Goal: Information Seeking & Learning: Learn about a topic

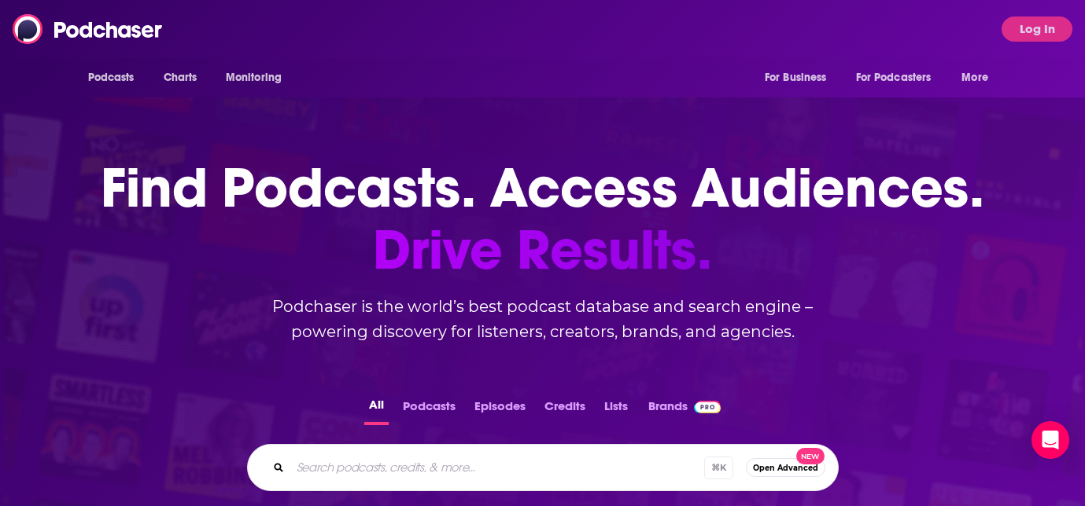
click at [993, 47] on div "Podcasts Charts Monitoring For Business For Podcasters More Log In" at bounding box center [542, 29] width 1085 height 58
click at [1047, 24] on button "Log In" at bounding box center [1036, 29] width 71 height 25
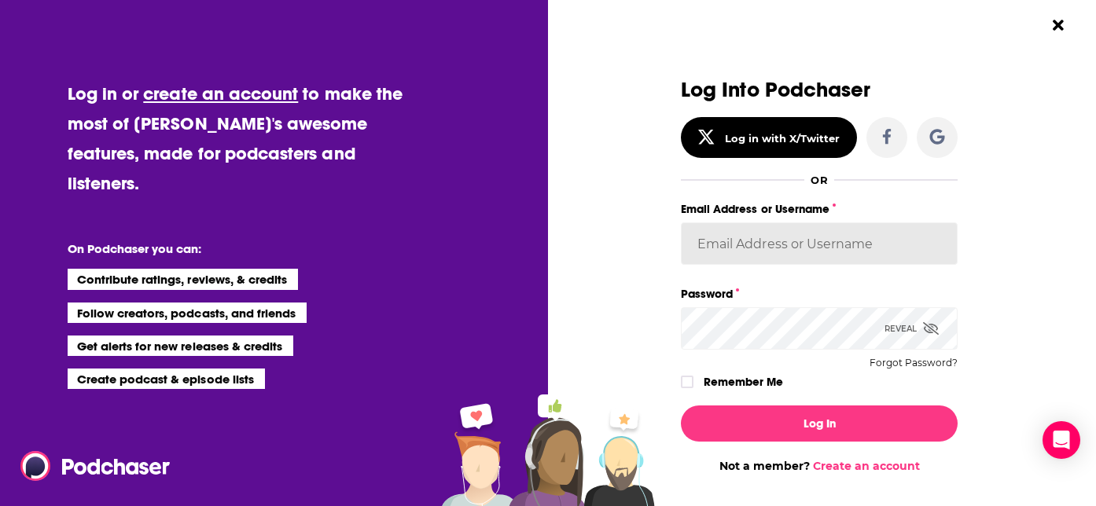
type input "kkitamorn"
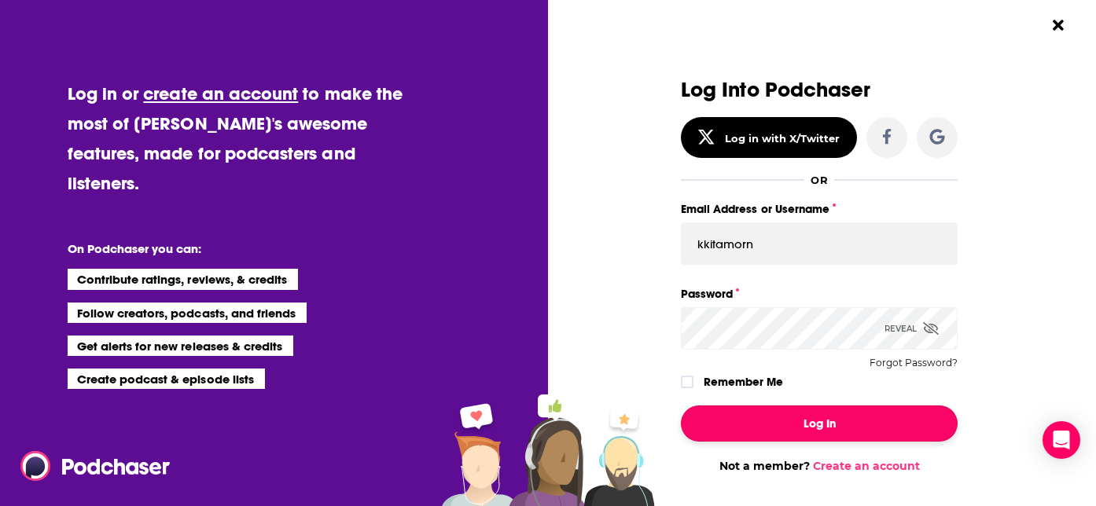
click at [890, 439] on button "Log In" at bounding box center [819, 424] width 277 height 36
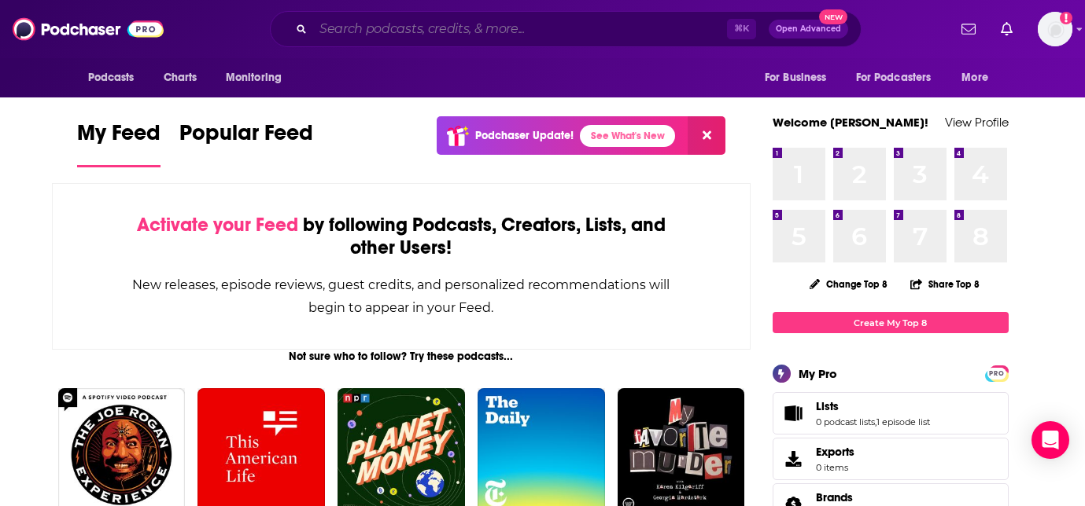
click at [404, 24] on input "Search podcasts, credits, & more..." at bounding box center [520, 29] width 414 height 25
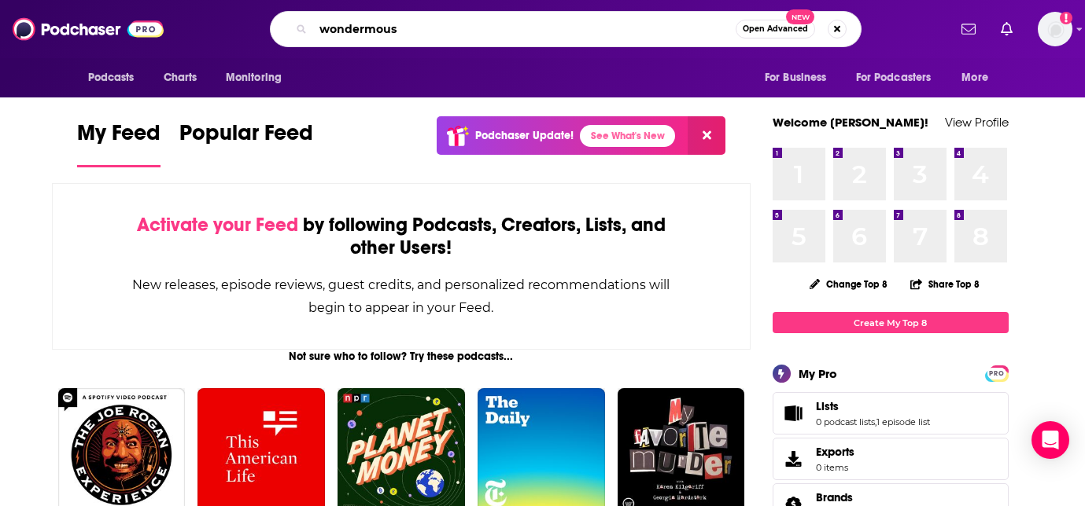
type input "wondermous"
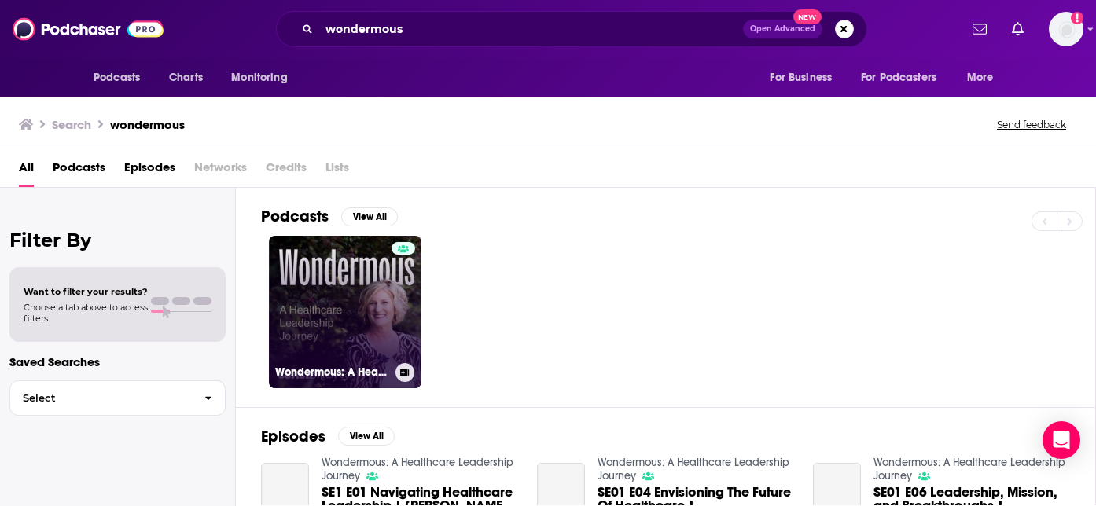
click at [398, 294] on div at bounding box center [404, 302] width 24 height 121
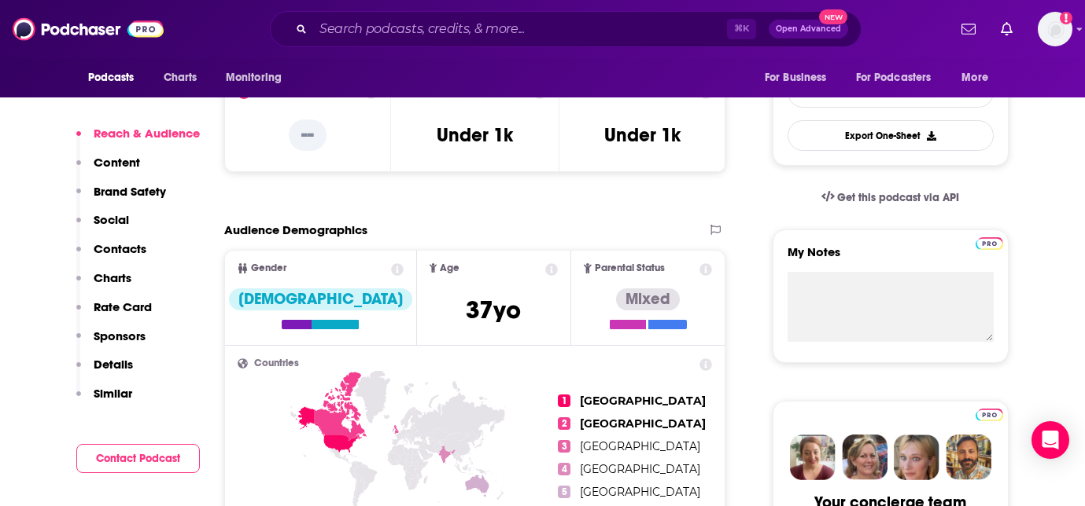
scroll to position [403, 0]
